Goal: Use online tool/utility

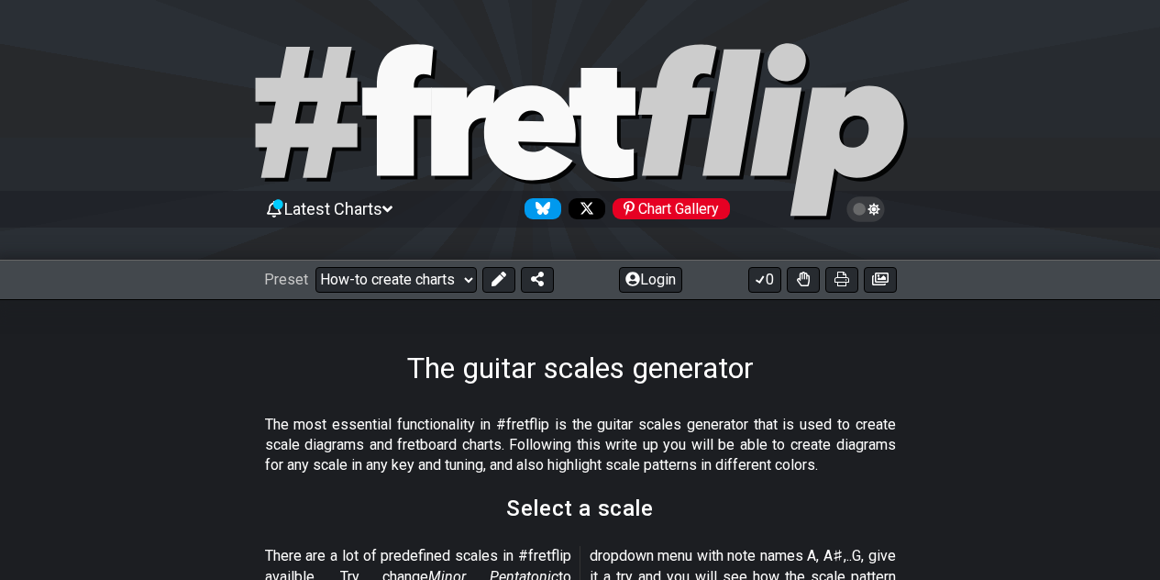
scroll to position [539, 0]
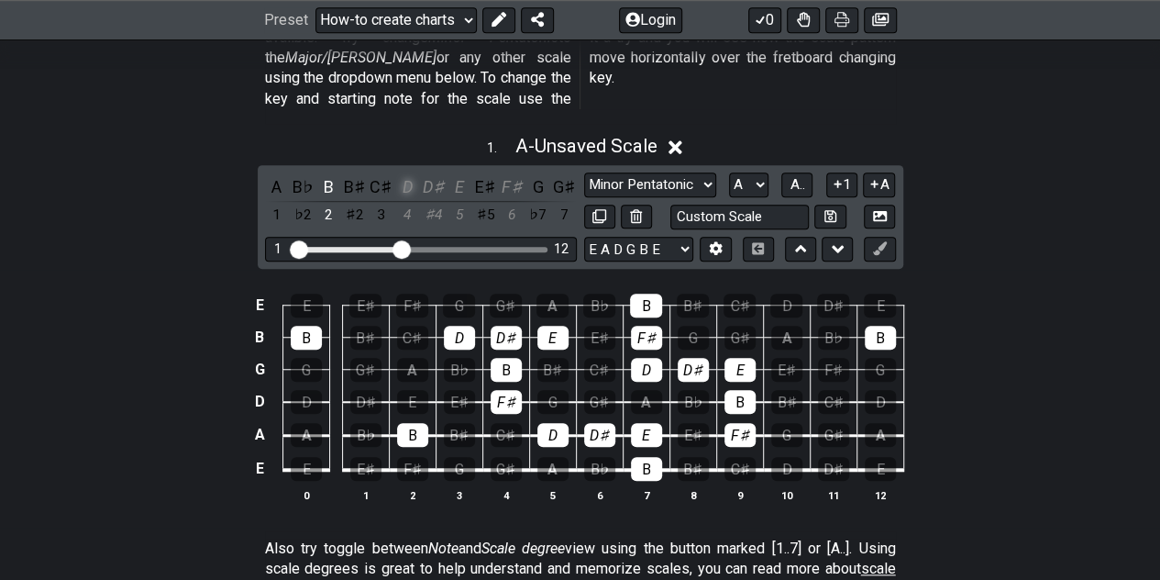
click at [406, 174] on div "D" at bounding box center [407, 186] width 24 height 25
click at [428, 174] on div "D♯" at bounding box center [434, 186] width 24 height 25
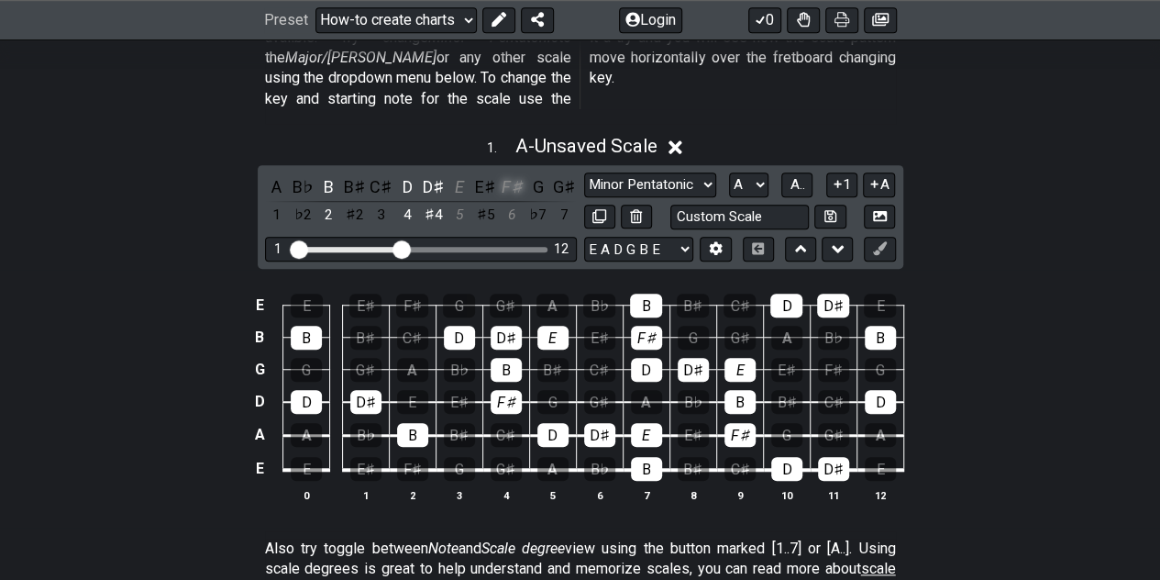
click at [511, 174] on div "F♯" at bounding box center [512, 186] width 24 height 25
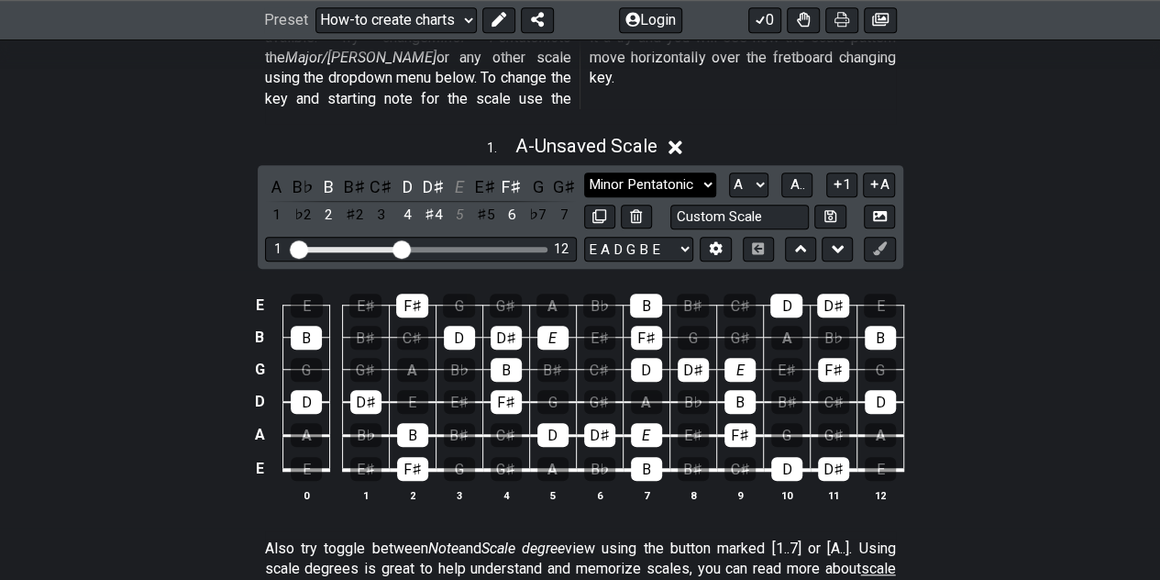
click at [706, 172] on select "Minor Pentatonic New Scale Minor Pentatonic Major Pentatonic Minor Blues Major …" at bounding box center [650, 184] width 132 height 25
select select "New Scale"
click at [584, 172] on select "Minor Pentatonic New Scale Minor Pentatonic Major Pentatonic Minor Blues Major …" at bounding box center [650, 184] width 132 height 25
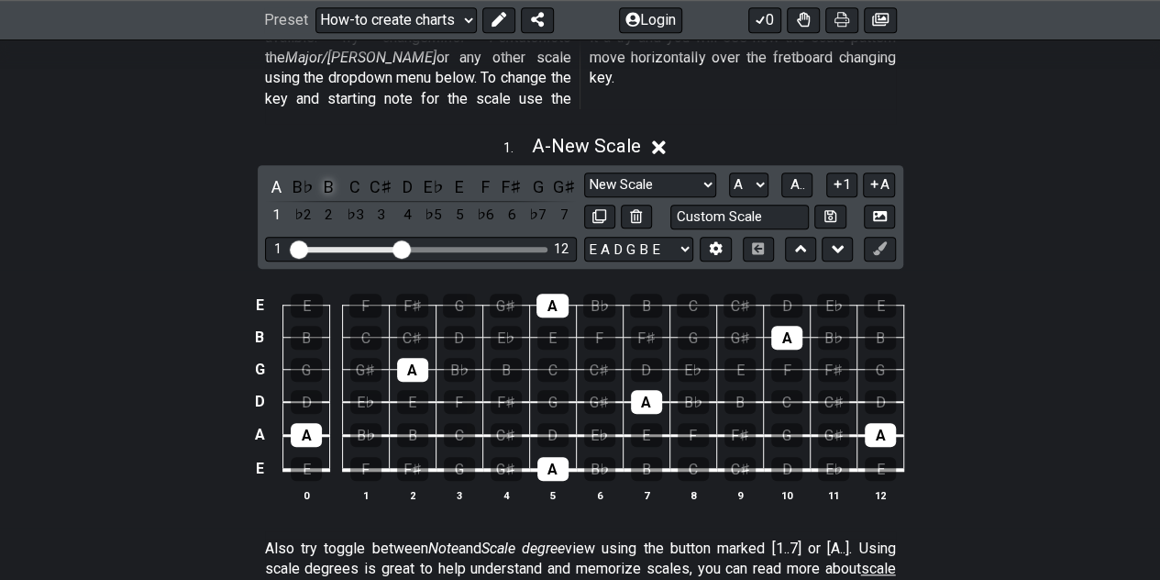
click at [332, 174] on div "B" at bounding box center [329, 186] width 24 height 25
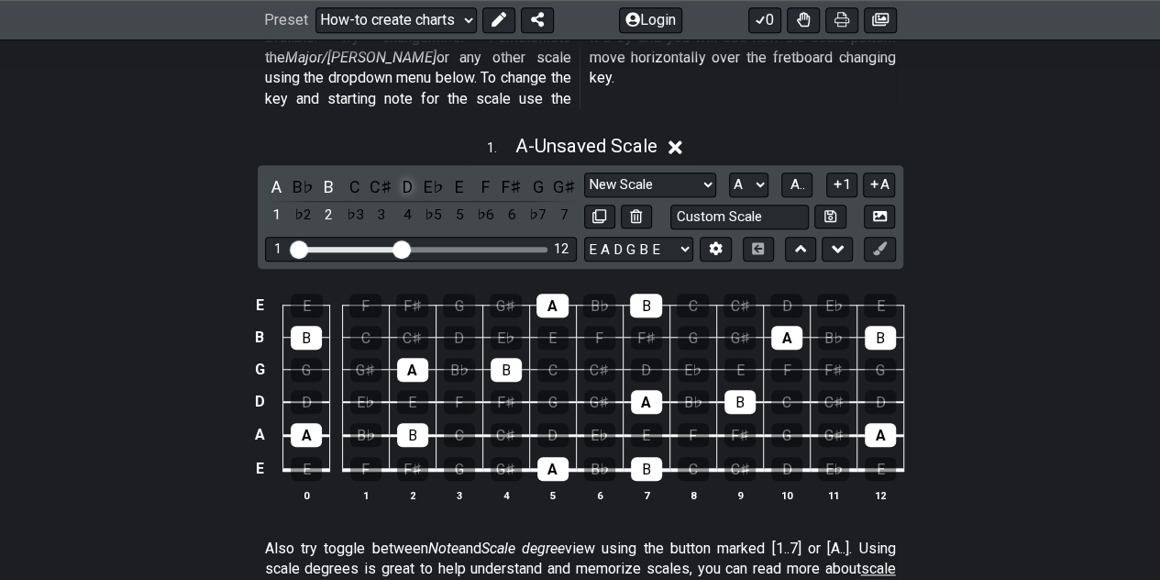
click at [407, 174] on div "D" at bounding box center [407, 186] width 24 height 25
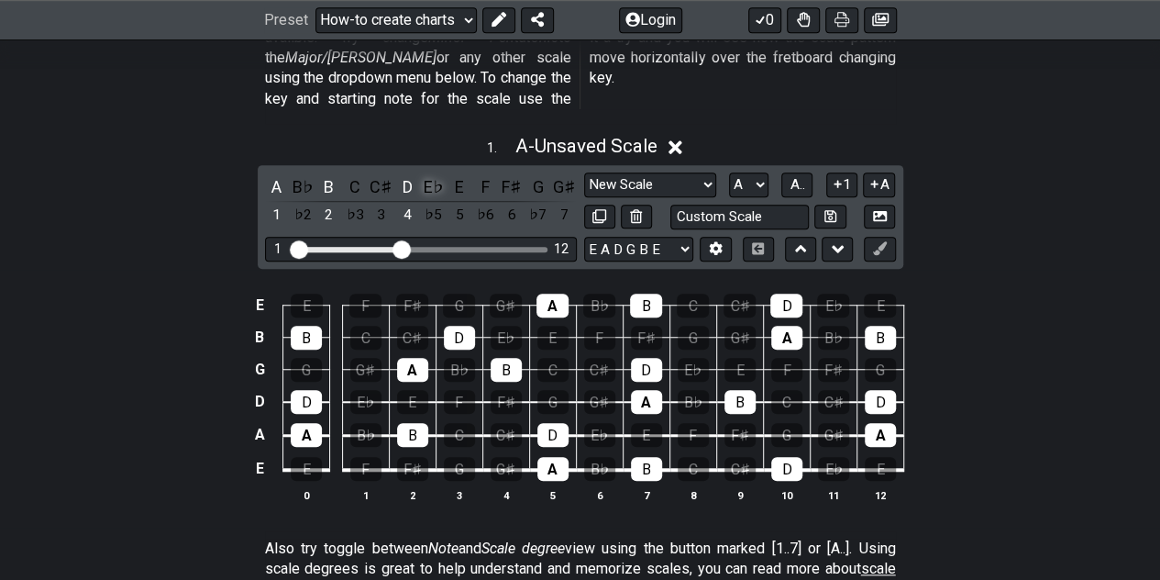
click at [433, 174] on div "E♭" at bounding box center [434, 186] width 24 height 25
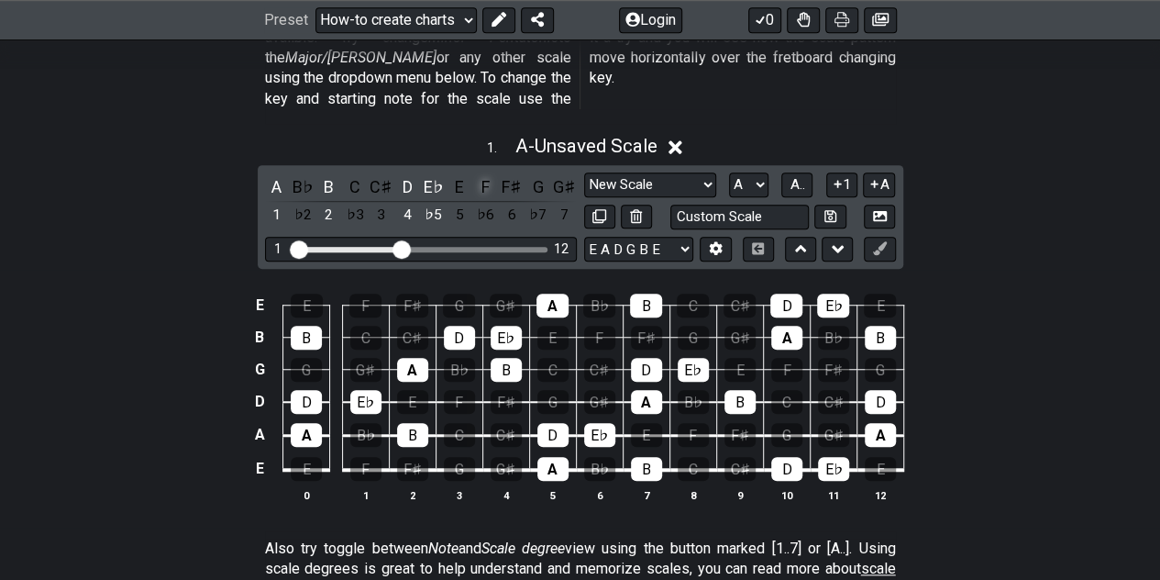
click at [481, 174] on div "F" at bounding box center [486, 186] width 24 height 25
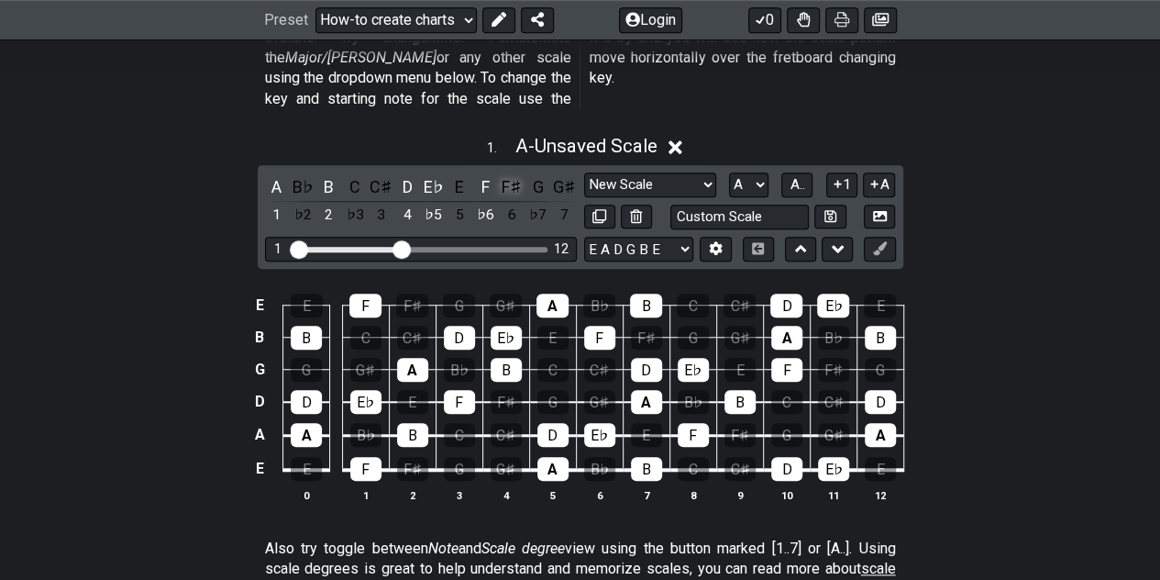
click at [504, 174] on div "F♯" at bounding box center [512, 186] width 24 height 25
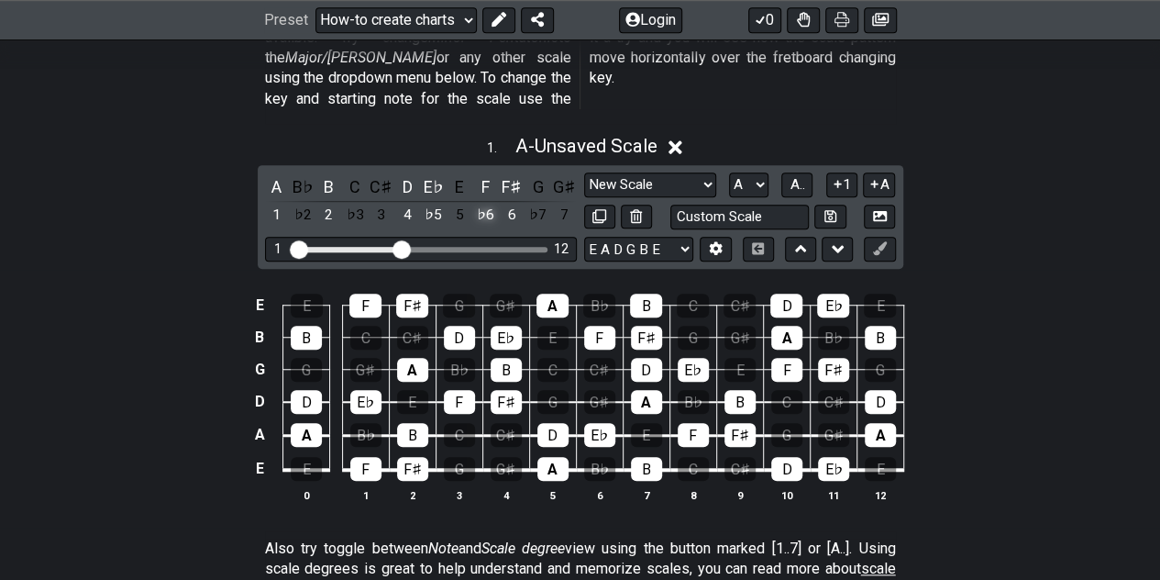
click at [483, 203] on div "♭6" at bounding box center [486, 215] width 24 height 25
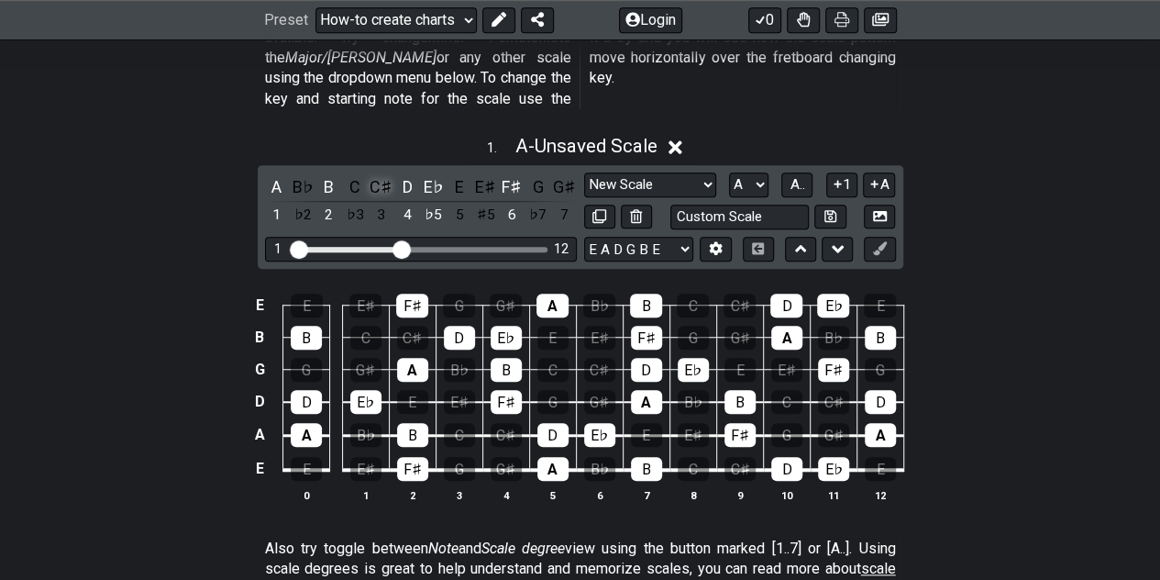
click at [376, 174] on div "C♯" at bounding box center [382, 186] width 24 height 25
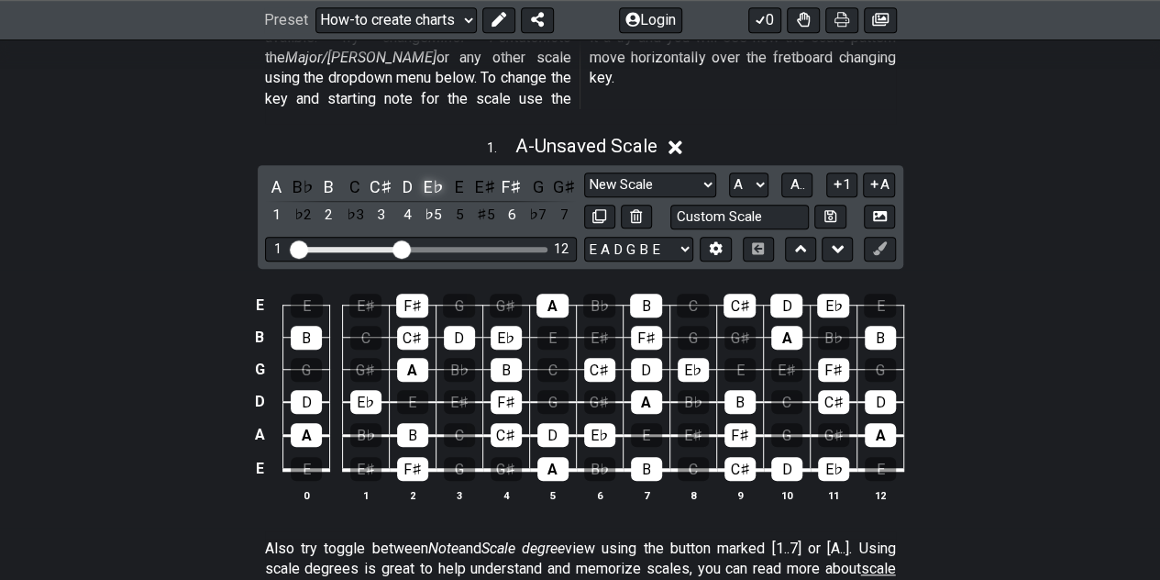
click at [437, 174] on div "E♭" at bounding box center [434, 186] width 24 height 25
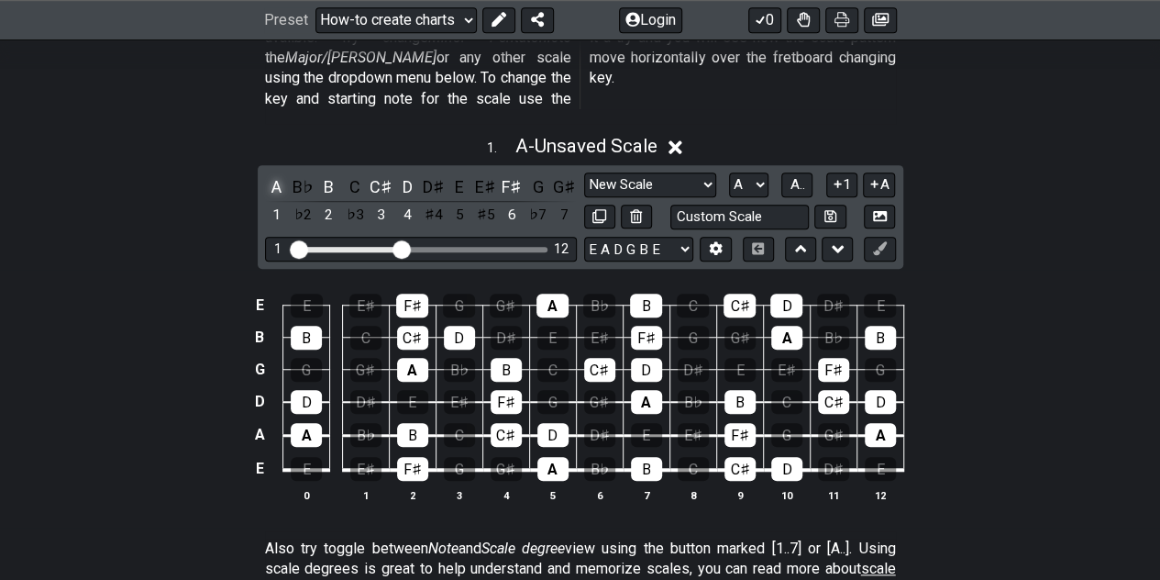
click at [277, 174] on div "A" at bounding box center [277, 186] width 24 height 25
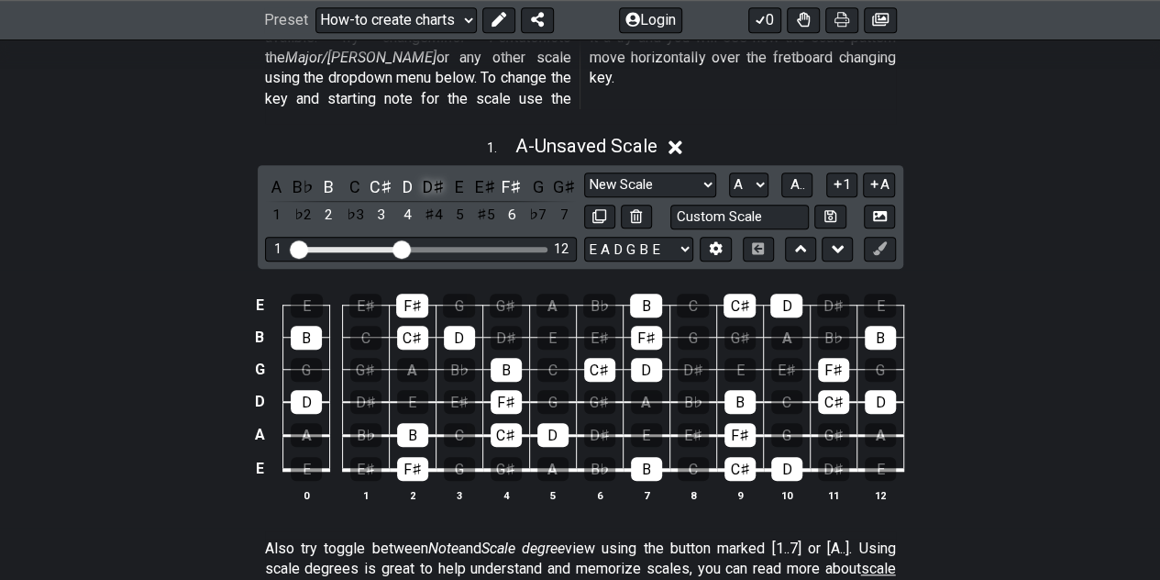
click at [433, 174] on div "D♯" at bounding box center [434, 186] width 24 height 25
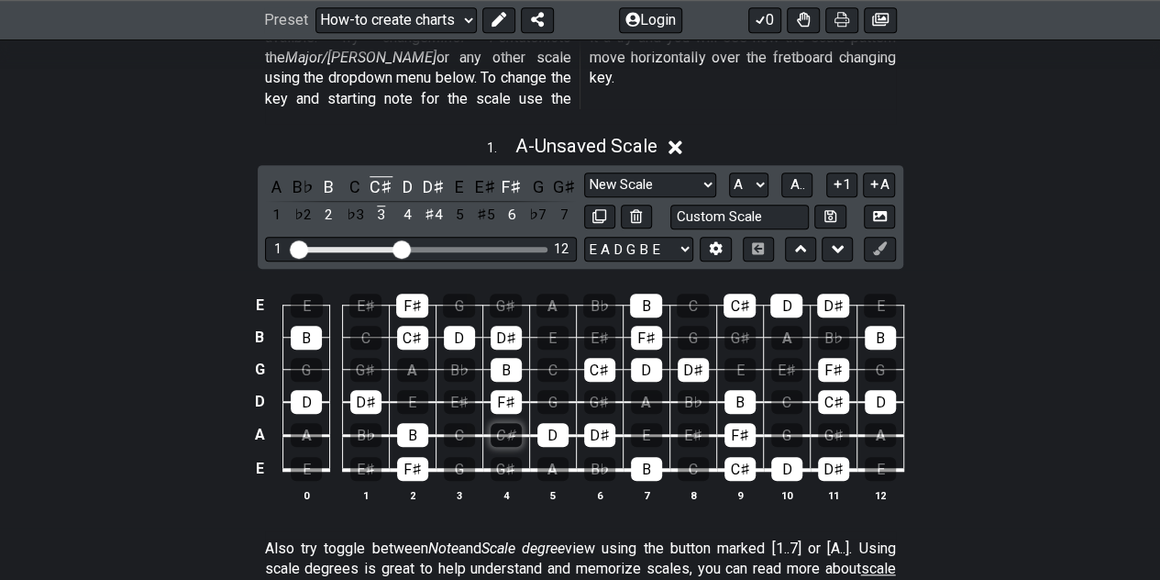
click at [497, 423] on div "C♯" at bounding box center [506, 435] width 31 height 24
click at [378, 174] on div "C♯" at bounding box center [382, 186] width 24 height 25
